Goal: Transaction & Acquisition: Purchase product/service

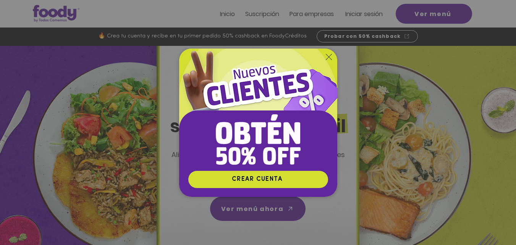
click at [329, 58] on icon "Volver al sitio" at bounding box center [329, 57] width 6 height 6
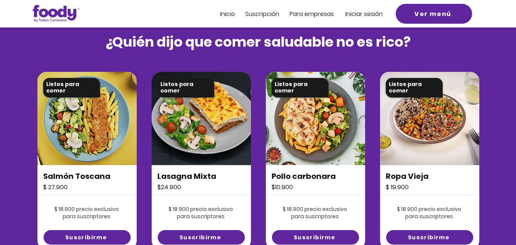
scroll to position [525, 0]
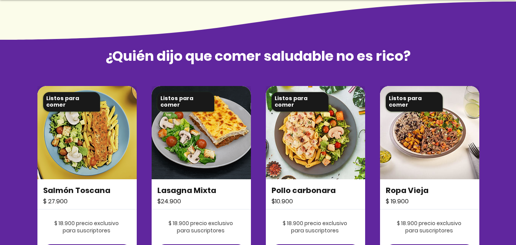
scroll to position [581, 0]
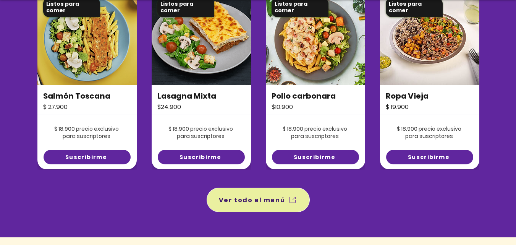
click at [283, 195] on span "Ver todo el menú" at bounding box center [258, 199] width 100 height 21
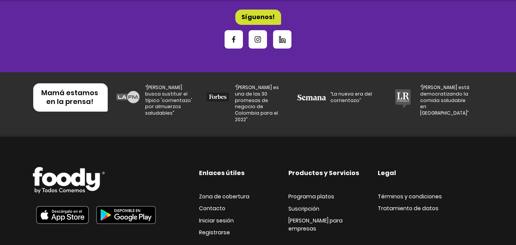
scroll to position [2586, 0]
